Goal: Navigation & Orientation: Find specific page/section

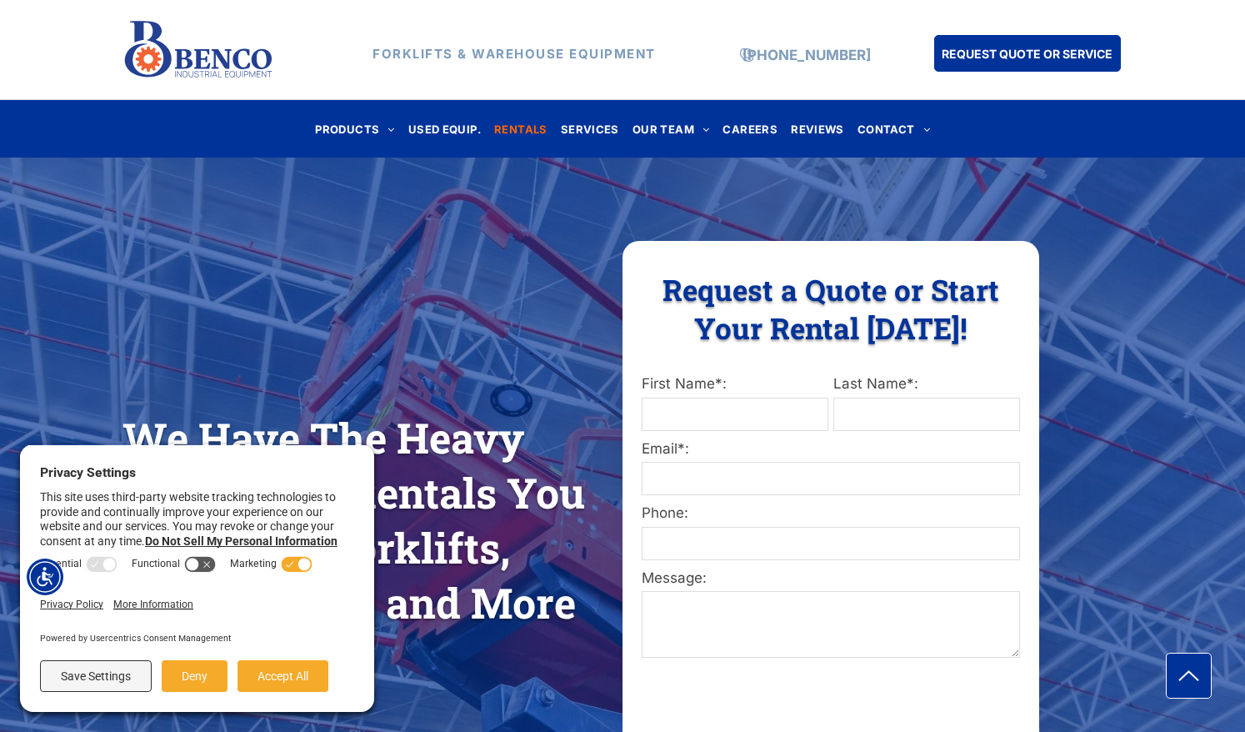
scroll to position [167, 0]
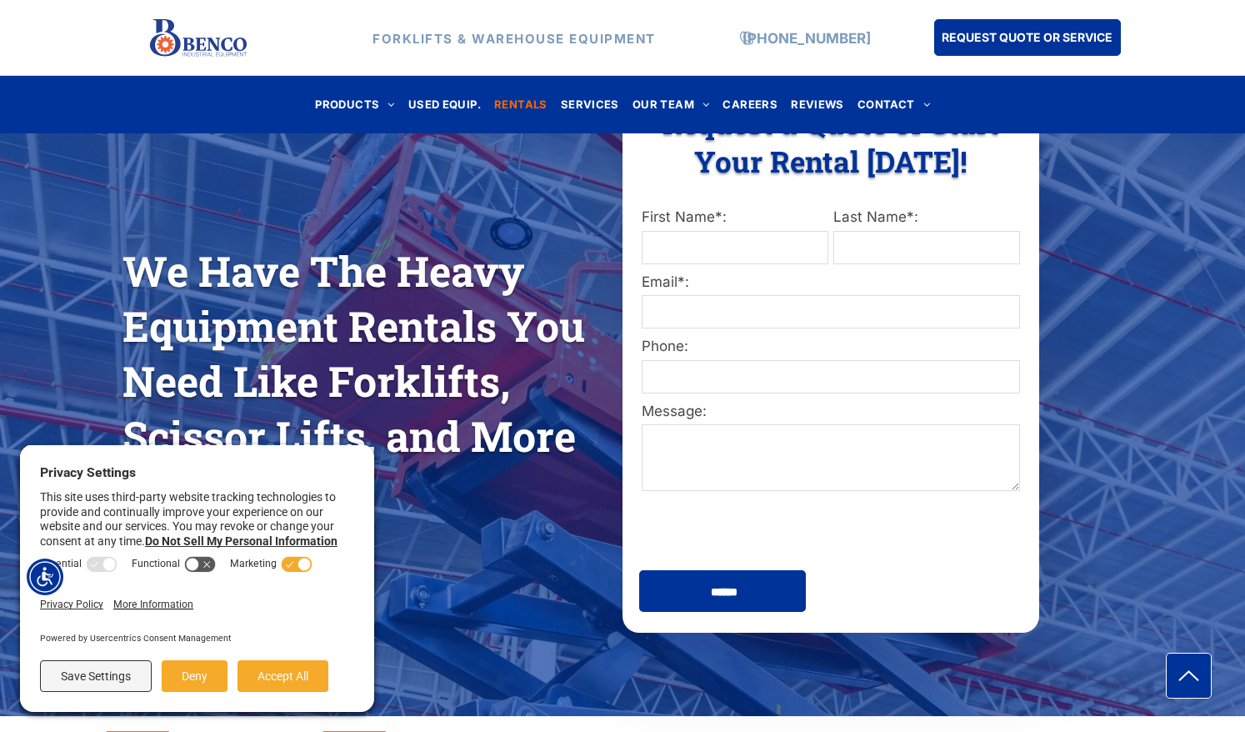
click at [519, 514] on div "We Have The Heavy Equipment Rentals You Need Like Forklifts, Scissor Lifts, and…" at bounding box center [623, 353] width 1000 height 558
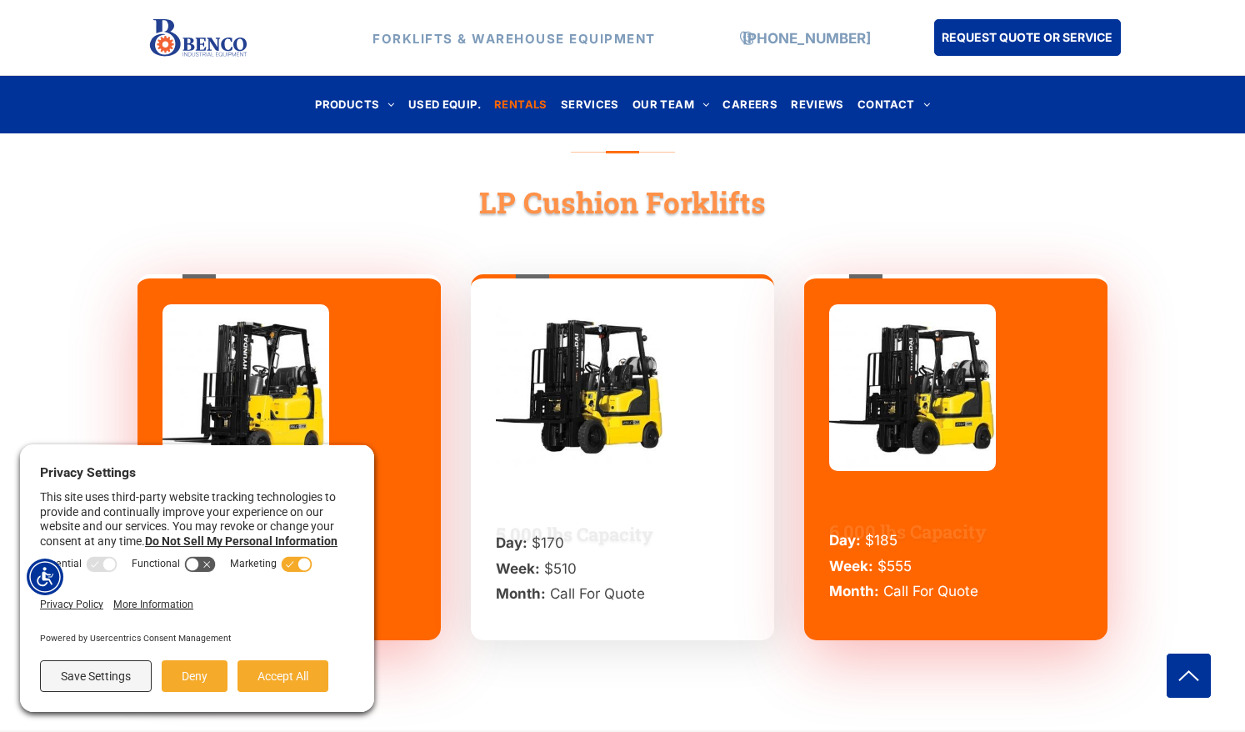
scroll to position [3250, 0]
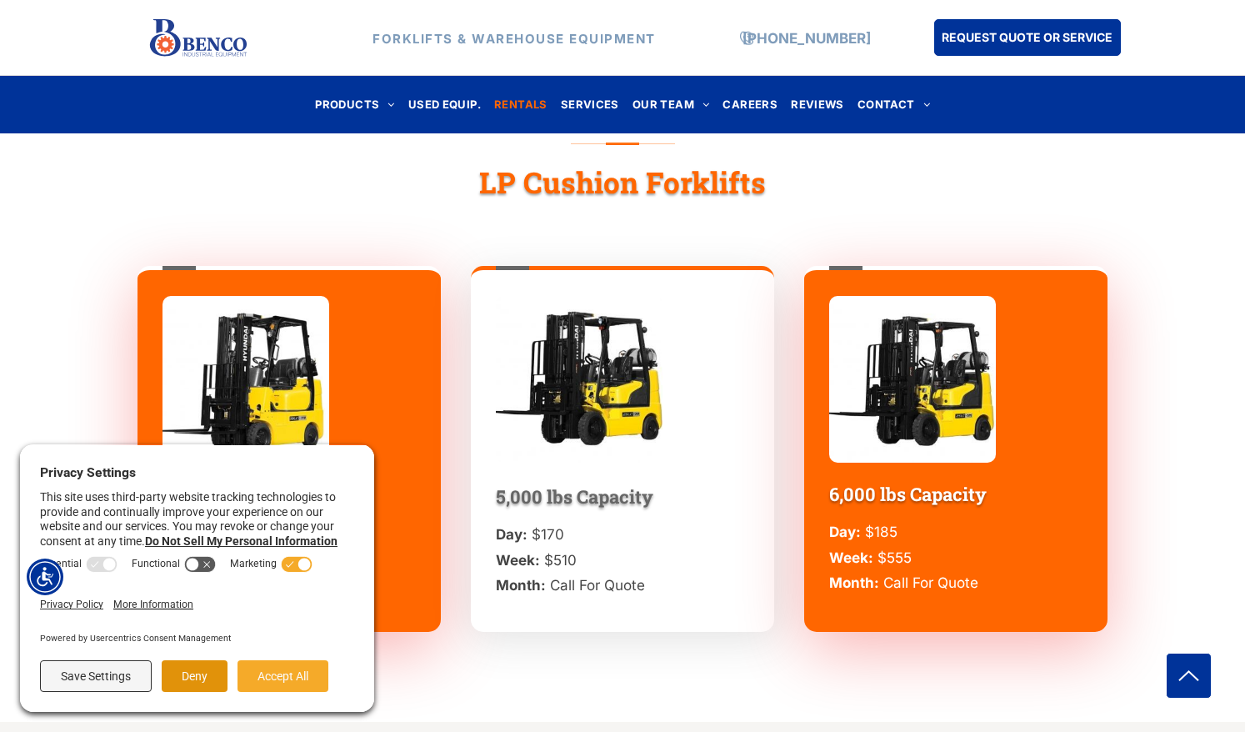
click at [167, 679] on button "Deny" at bounding box center [195, 676] width 66 height 32
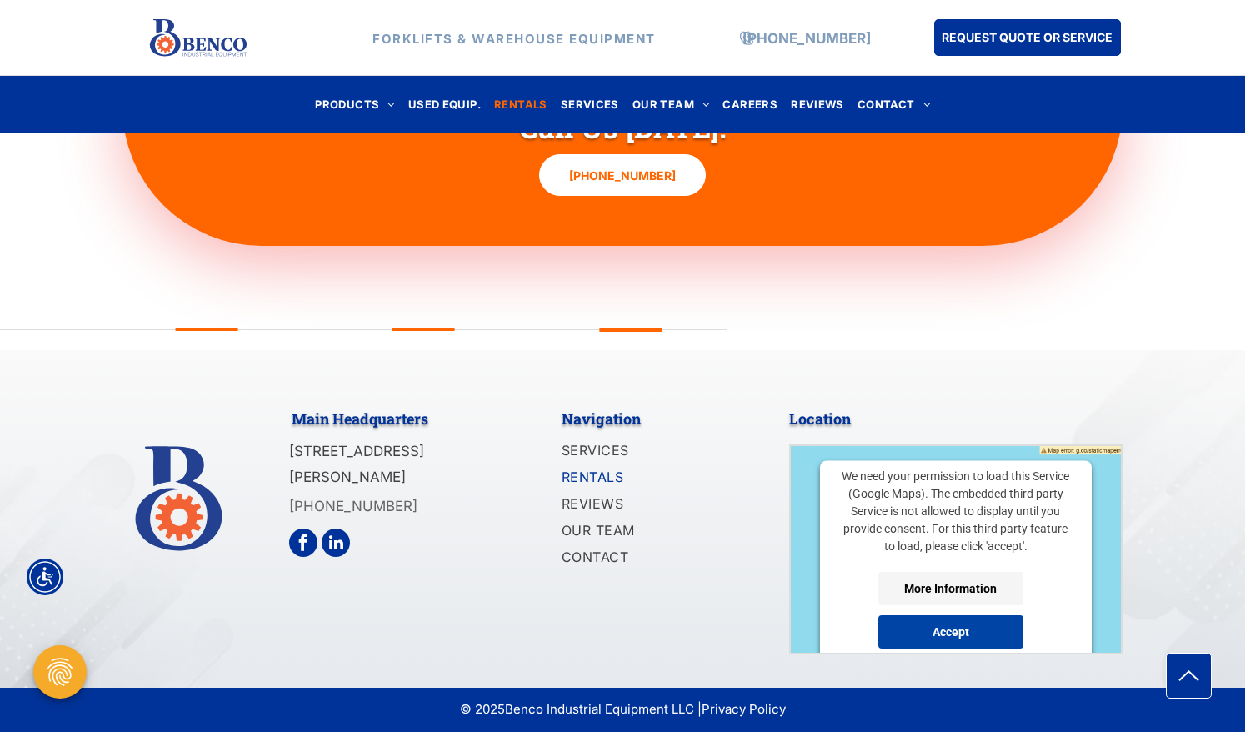
scroll to position [176, 0]
click at [954, 627] on button "Accept" at bounding box center [950, 631] width 145 height 33
